Goal: Transaction & Acquisition: Purchase product/service

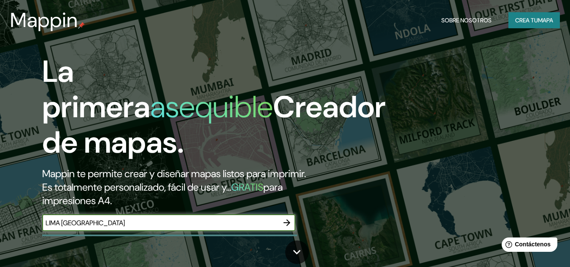
type input "LIMA [GEOGRAPHIC_DATA]"
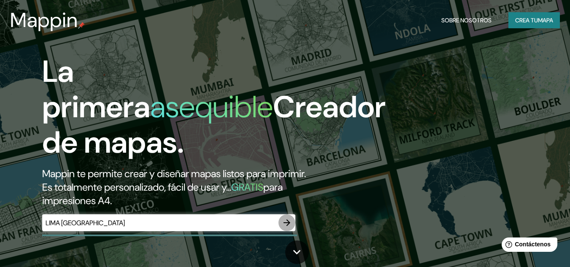
click at [289, 225] on icon "button" at bounding box center [287, 223] width 10 height 10
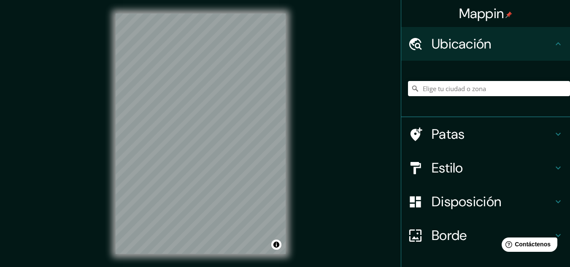
click at [472, 201] on font "Disposición" at bounding box center [467, 202] width 70 height 18
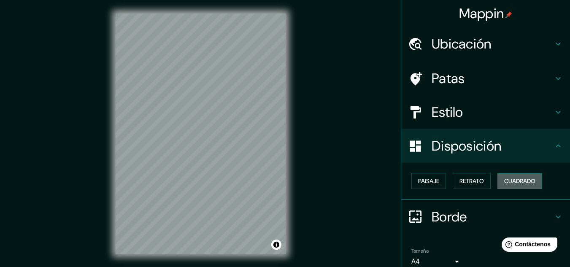
click at [508, 184] on font "Cuadrado" at bounding box center [520, 181] width 31 height 8
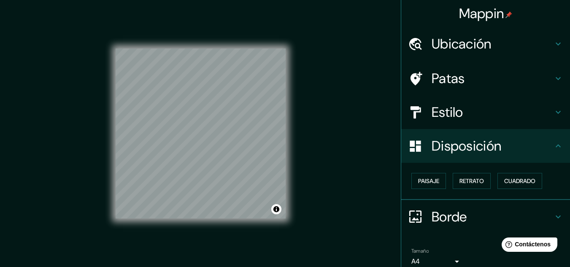
click at [449, 212] on font "Borde" at bounding box center [449, 217] width 35 height 18
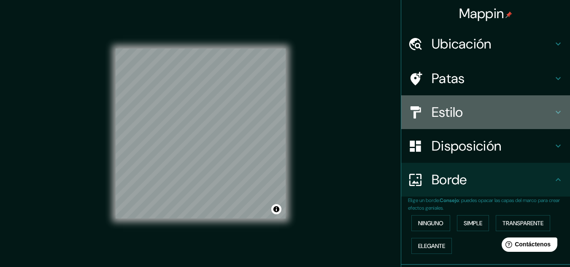
click at [439, 112] on font "Estilo" at bounding box center [448, 112] width 32 height 18
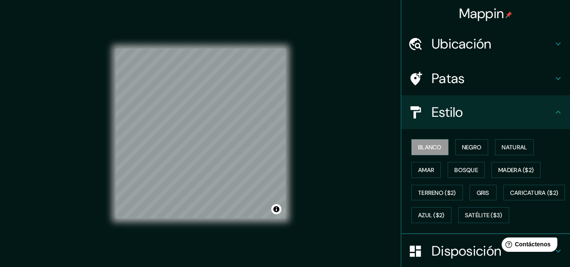
click at [442, 75] on font "Patas" at bounding box center [448, 79] width 33 height 18
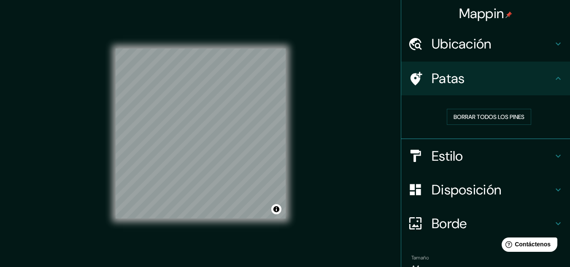
click at [432, 156] on font "Estilo" at bounding box center [448, 156] width 32 height 18
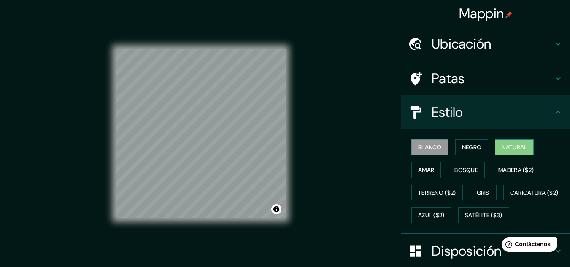
click at [506, 144] on font "Natural" at bounding box center [514, 148] width 25 height 8
click at [472, 150] on font "Negro" at bounding box center [472, 148] width 20 height 8
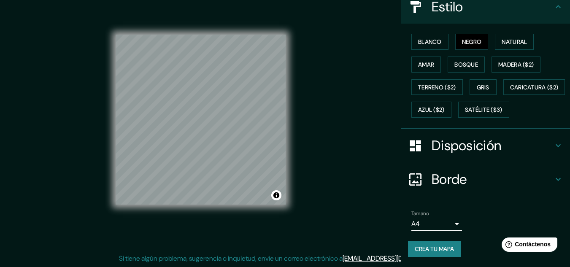
scroll to position [128, 0]
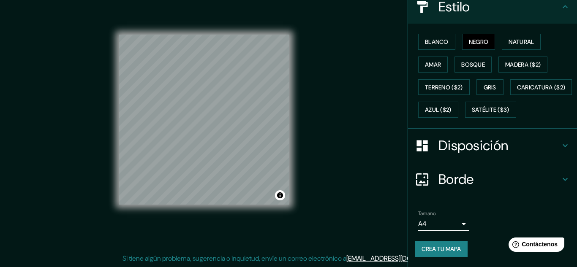
click at [447, 222] on body "Mappin Ubicación Patas Estilo Blanco Negro Natural [PERSON_NAME] ($2) Terreno (…" at bounding box center [288, 119] width 577 height 267
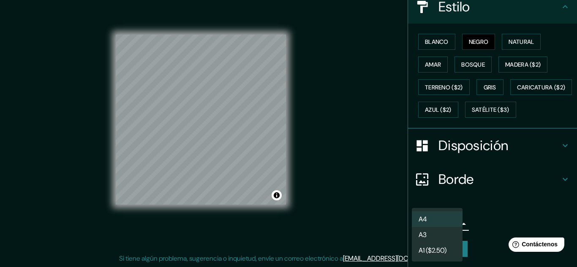
click at [335, 179] on div at bounding box center [288, 133] width 577 height 267
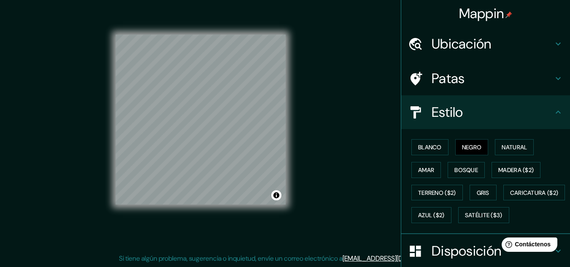
scroll to position [0, 0]
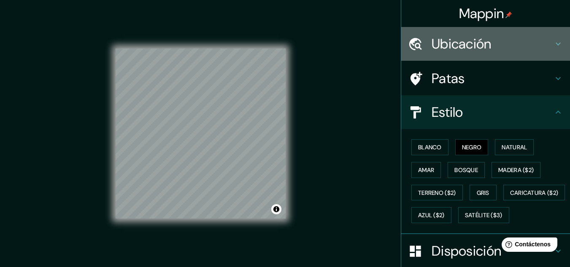
click at [455, 47] on font "Ubicación" at bounding box center [462, 44] width 60 height 18
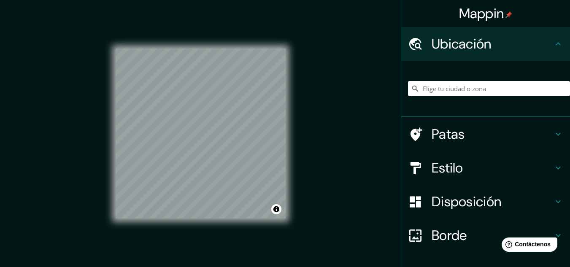
click at [313, 55] on div "Mappin Ubicación Patas Estilo Disposición Borde Elige un borde. Consejo : puede…" at bounding box center [285, 140] width 570 height 281
click at [320, 96] on div "Mappin Ubicación Patas Estilo Disposición Borde Elige un borde. Consejo : puede…" at bounding box center [285, 140] width 570 height 281
click at [58, 155] on div "Mappin Ubicación Patas Estilo Disposición Borde Elige un borde. Consejo : puede…" at bounding box center [285, 140] width 570 height 281
click at [100, 175] on div "Mappin Ubicación Patas Estilo Disposición Borde Elige un borde. Consejo : puede…" at bounding box center [285, 140] width 570 height 281
click at [72, 169] on div "Mappin Ubicación Patas Estilo Disposición Borde Elige un borde. Consejo : puede…" at bounding box center [285, 140] width 570 height 281
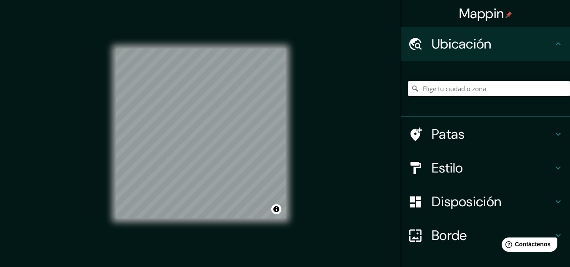
click at [99, 176] on div "Mappin Ubicación Patas Estilo Disposición Borde Elige un borde. Consejo : puede…" at bounding box center [285, 140] width 570 height 281
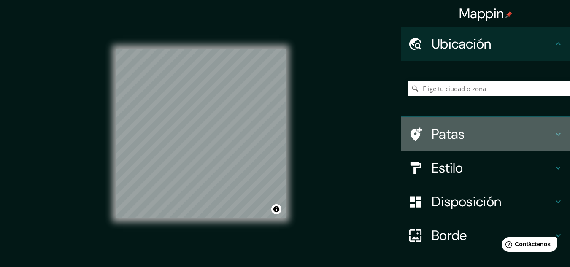
click at [438, 135] on font "Patas" at bounding box center [448, 134] width 33 height 18
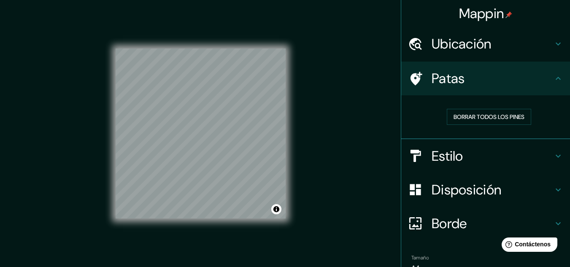
click at [487, 156] on h4 "Estilo" at bounding box center [493, 156] width 122 height 17
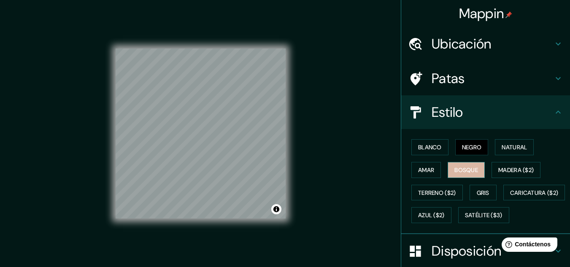
click at [464, 168] on font "Bosque" at bounding box center [467, 170] width 24 height 8
click at [412, 172] on button "Amar" at bounding box center [427, 170] width 30 height 16
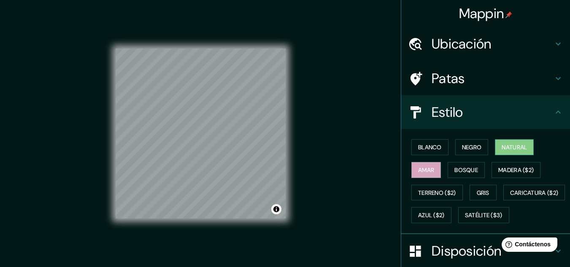
click at [502, 151] on font "Natural" at bounding box center [514, 148] width 25 height 8
click at [296, 87] on div "© Mapbox © OpenStreetMap Improve this map" at bounding box center [200, 134] width 197 height 268
click at [184, 247] on div "© Mapbox © OpenStreetMap Improve this map" at bounding box center [201, 134] width 170 height 241
click at [102, 72] on div "© Mapbox © OpenStreetMap Improve this map" at bounding box center [200, 134] width 197 height 268
click at [104, 178] on div "© Mapbox © OpenStreetMap Improve this map" at bounding box center [200, 134] width 197 height 268
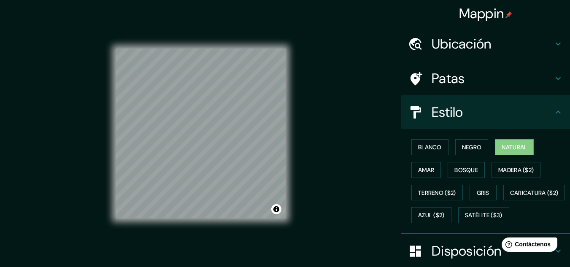
click at [106, 179] on div "© Mapbox © OpenStreetMap Improve this map" at bounding box center [200, 134] width 197 height 268
click at [293, 153] on div "© Mapbox © OpenStreetMap Improve this map" at bounding box center [200, 134] width 197 height 268
drag, startPoint x: 256, startPoint y: 144, endPoint x: 0, endPoint y: 260, distance: 281.1
click at [0, 260] on div "Mappin Ubicación Patas Estilo Blanco Negro Natural [PERSON_NAME] ($2) Terreno (…" at bounding box center [285, 140] width 570 height 281
click at [79, 113] on div "Mappin Ubicación Patas Estilo Blanco Negro Natural [PERSON_NAME] ($2) Terreno (…" at bounding box center [285, 140] width 570 height 281
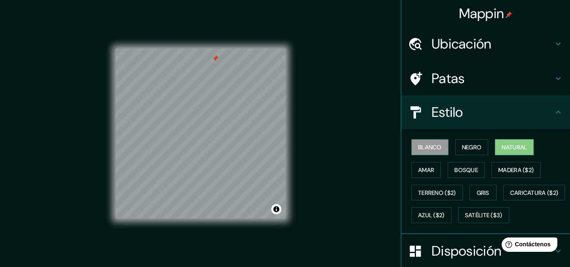
click at [434, 144] on font "Blanco" at bounding box center [430, 148] width 24 height 8
click at [129, 225] on div "© Mapbox © OpenStreetMap Improve this map" at bounding box center [201, 134] width 170 height 241
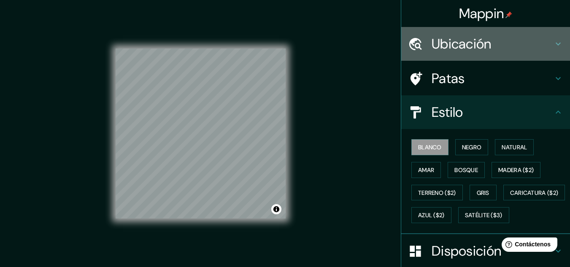
click at [481, 41] on font "Ubicación" at bounding box center [462, 44] width 60 height 18
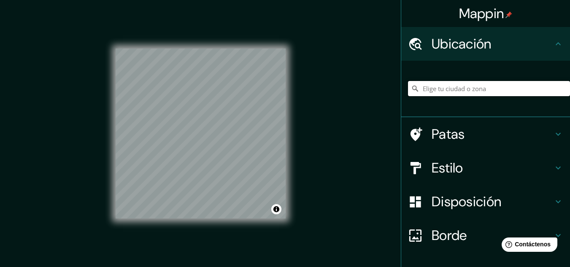
click at [431, 89] on input "Elige tu ciudad o zona" at bounding box center [489, 88] width 162 height 15
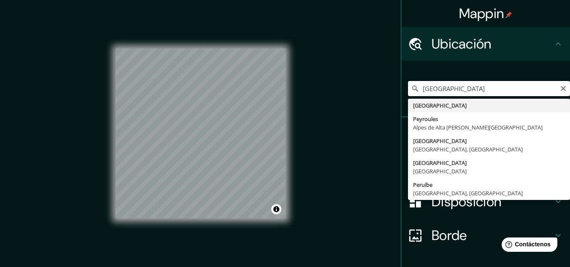
drag, startPoint x: 433, startPoint y: 86, endPoint x: 340, endPoint y: 86, distance: 92.9
click at [340, 86] on div "Mappin Ubicación [GEOGRAPHIC_DATA] [GEOGRAPHIC_DATA] Peyroules Alpes de [GEOGRA…" at bounding box center [285, 140] width 570 height 281
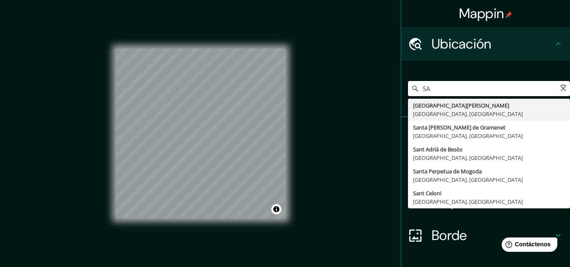
type input "S"
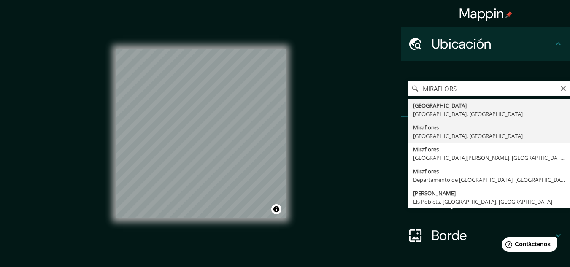
type input "[GEOGRAPHIC_DATA], [GEOGRAPHIC_DATA], [GEOGRAPHIC_DATA]"
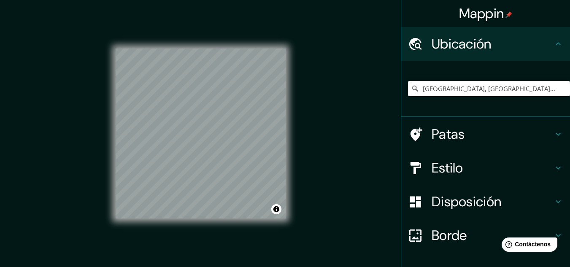
click at [300, 177] on div "Mappin Ubicación [GEOGRAPHIC_DATA], [GEOGRAPHIC_DATA], [GEOGRAPHIC_DATA] Patas …" at bounding box center [285, 140] width 570 height 281
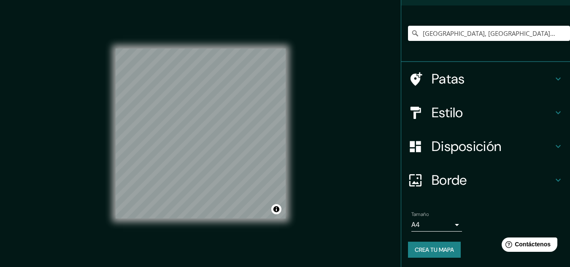
scroll to position [56, 0]
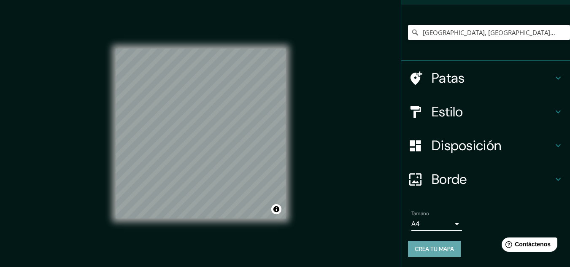
click at [431, 247] on font "Crea tu mapa" at bounding box center [434, 249] width 39 height 8
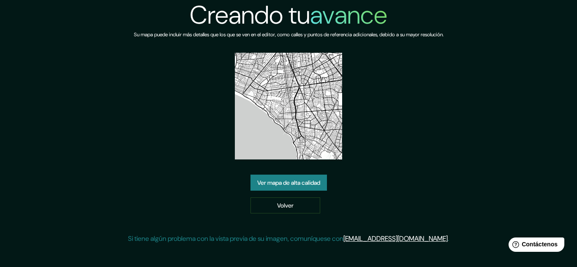
click at [289, 185] on font "Ver mapa de alta calidad" at bounding box center [288, 183] width 63 height 8
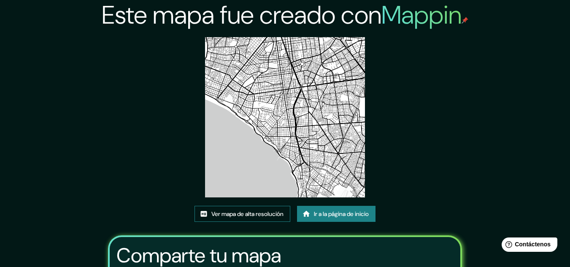
click at [263, 216] on font "Ver mapa de alta resolución" at bounding box center [248, 214] width 72 height 8
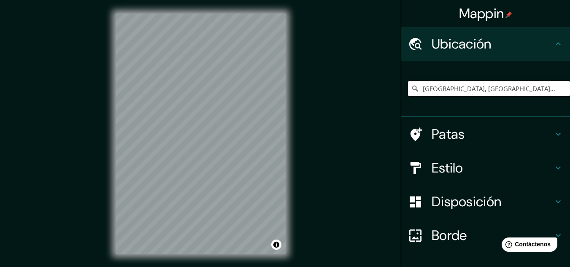
click at [536, 86] on input "[GEOGRAPHIC_DATA], [GEOGRAPHIC_DATA], [GEOGRAPHIC_DATA]" at bounding box center [489, 88] width 162 height 15
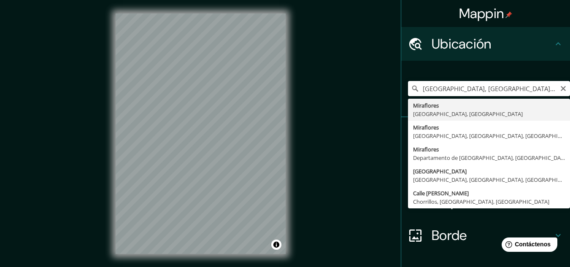
type input "[GEOGRAPHIC_DATA], [GEOGRAPHIC_DATA], [GEOGRAPHIC_DATA]"
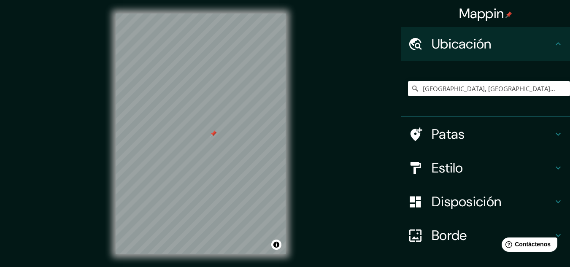
click at [214, 133] on div at bounding box center [213, 133] width 7 height 7
